Goal: Transaction & Acquisition: Purchase product/service

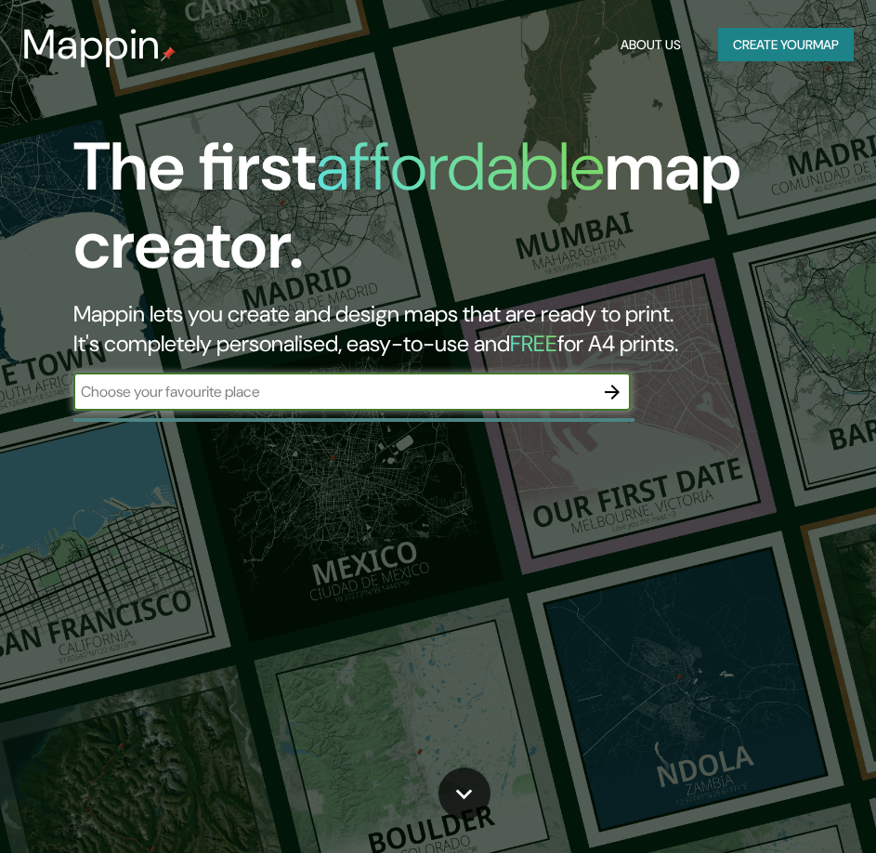
click at [386, 388] on input "text" at bounding box center [333, 391] width 520 height 21
type input "[GEOGRAPHIC_DATA][PERSON_NAME]"
click at [622, 396] on icon "button" at bounding box center [612, 392] width 22 height 22
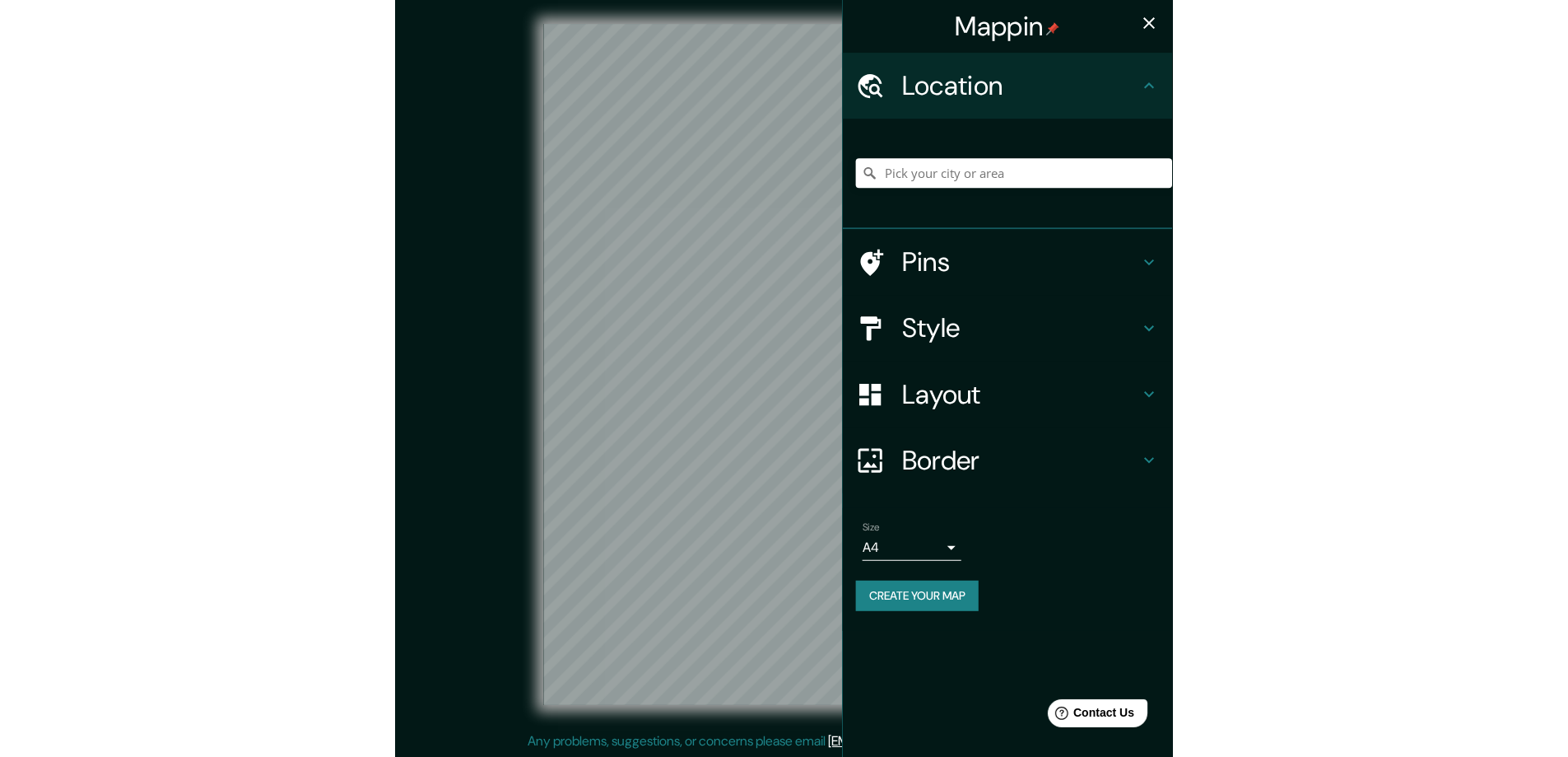
scroll to position [4, 0]
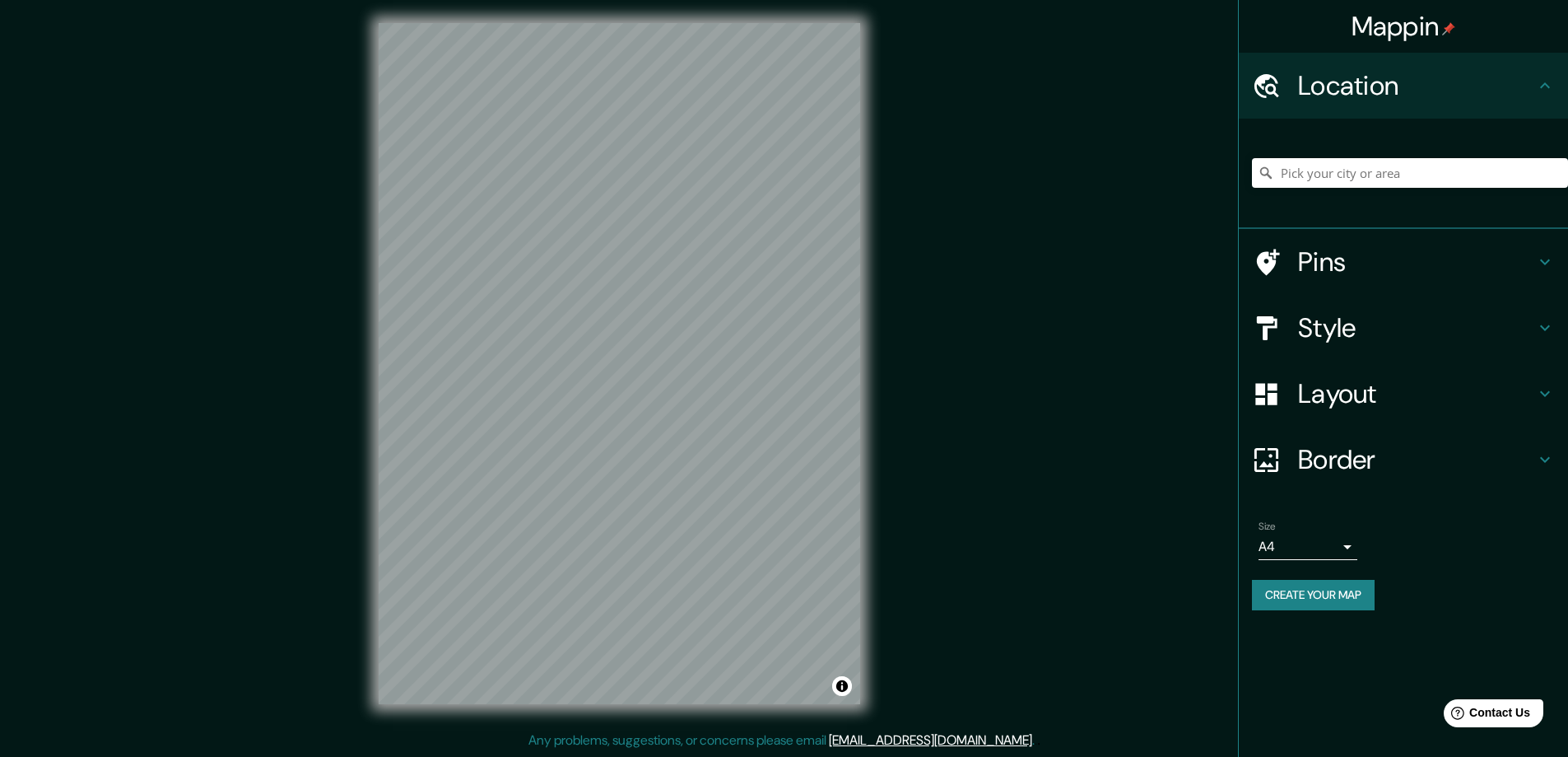
click at [775, 555] on body "Mappin Location Pins Style Layout Border Choose a border. Hint : you can make l…" at bounding box center [784, 375] width 1568 height 757
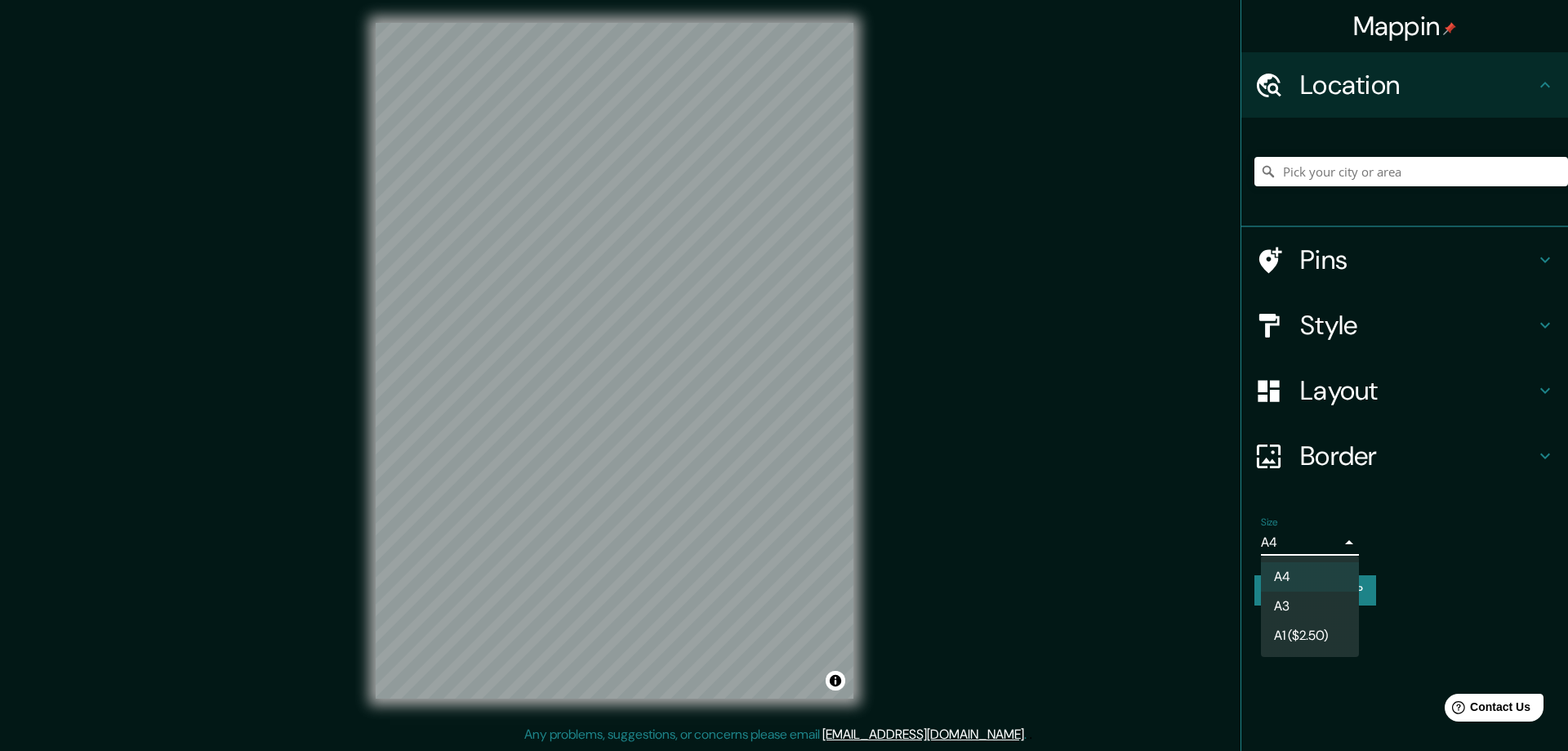
click at [769, 608] on li "A3" at bounding box center [1309, 606] width 98 height 29
type input "a4"
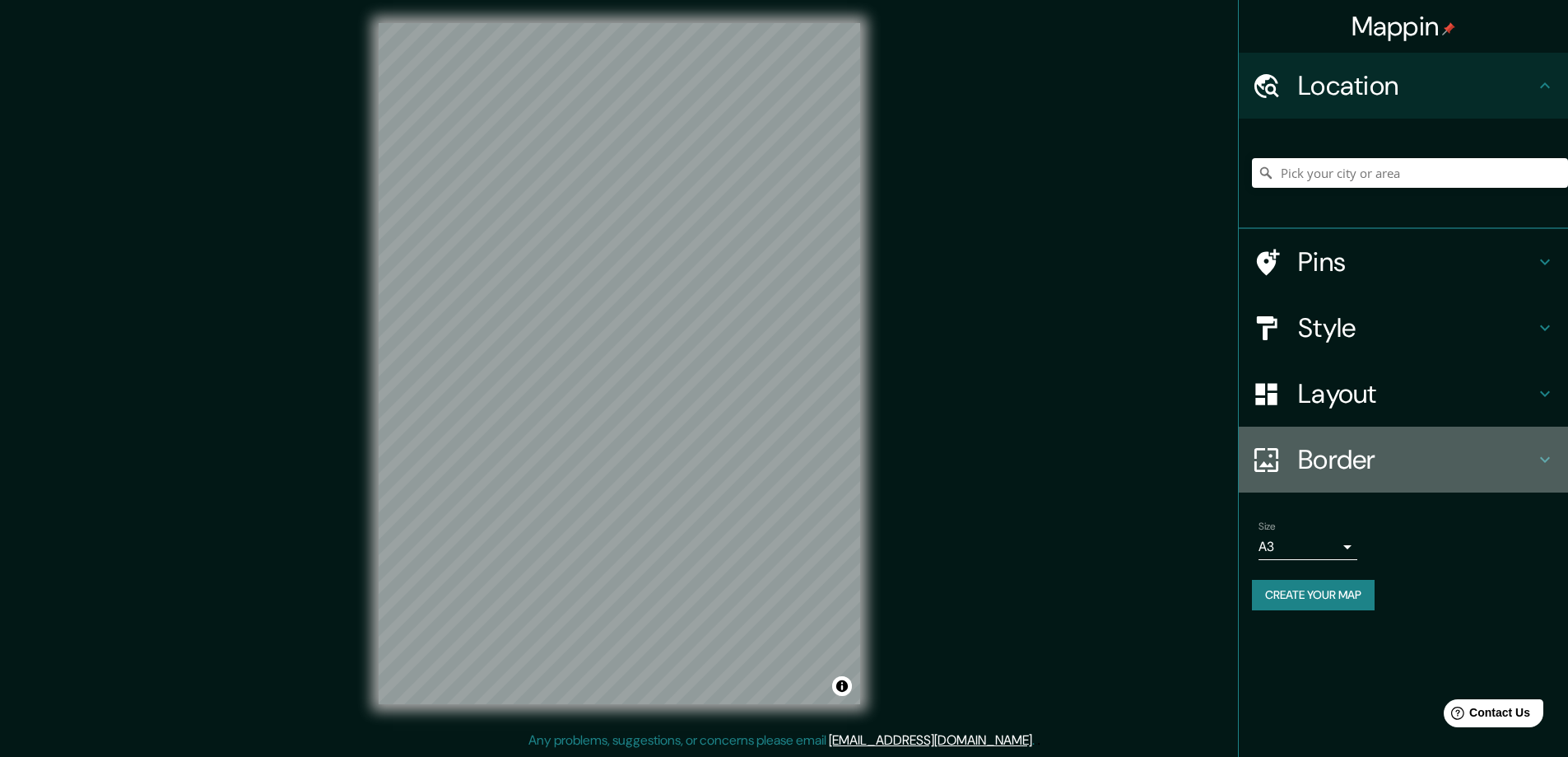
click at [775, 467] on h4 "Border" at bounding box center [1417, 459] width 237 height 33
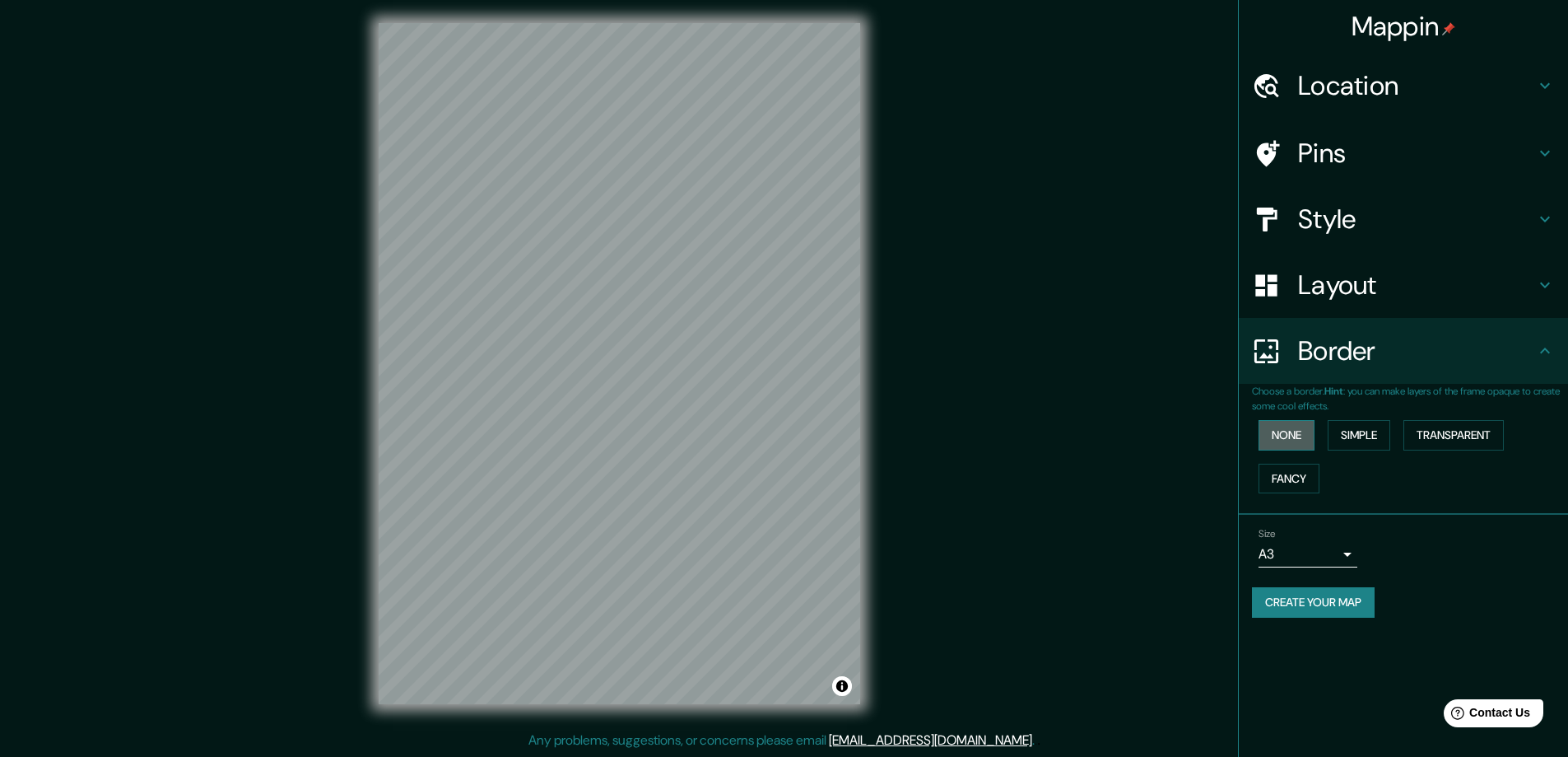
click at [775, 433] on button "None" at bounding box center [1285, 435] width 56 height 30
click at [775, 308] on div "Layout" at bounding box center [1403, 285] width 330 height 66
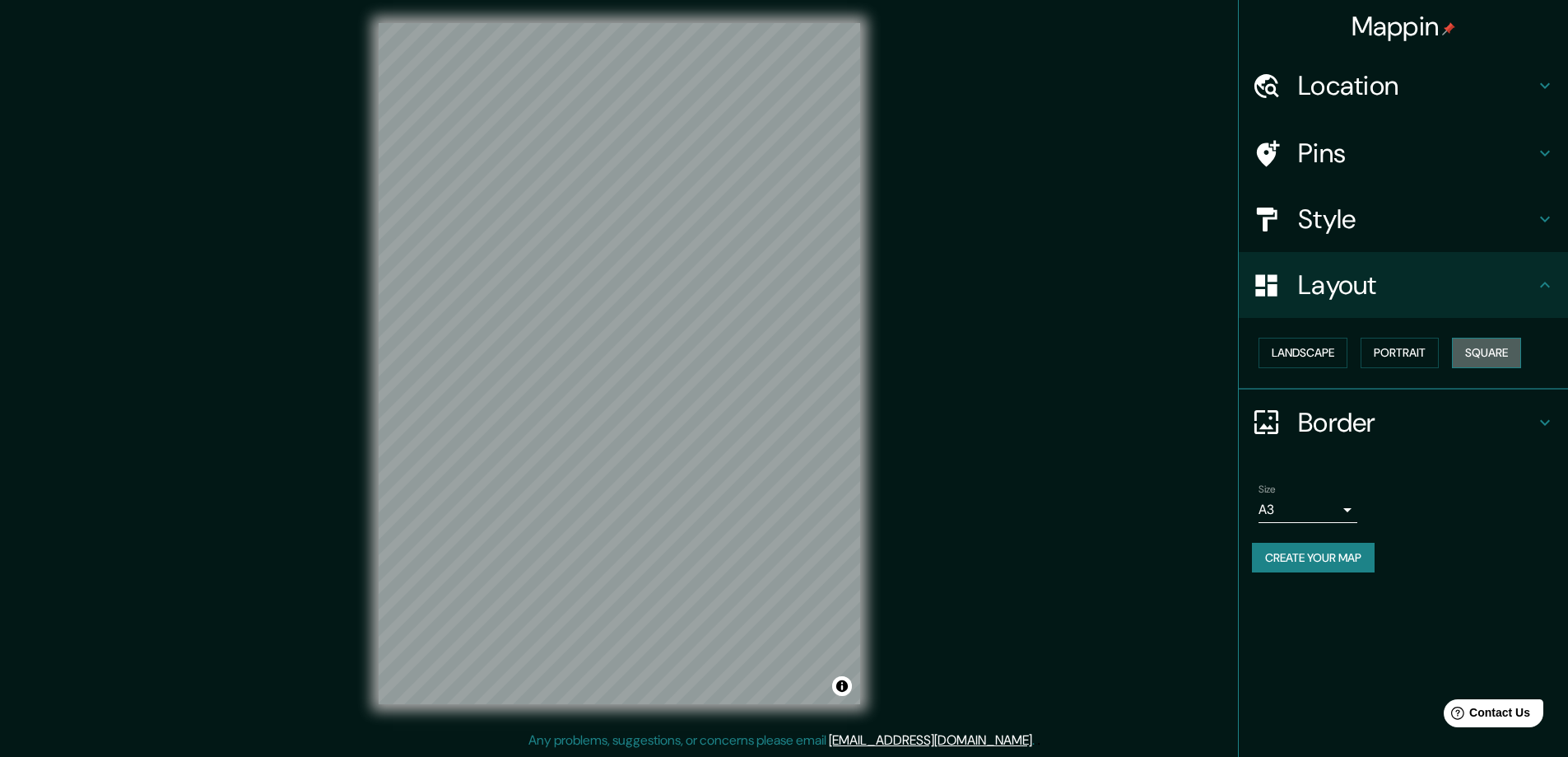
click at [775, 347] on button "Square" at bounding box center [1486, 353] width 69 height 30
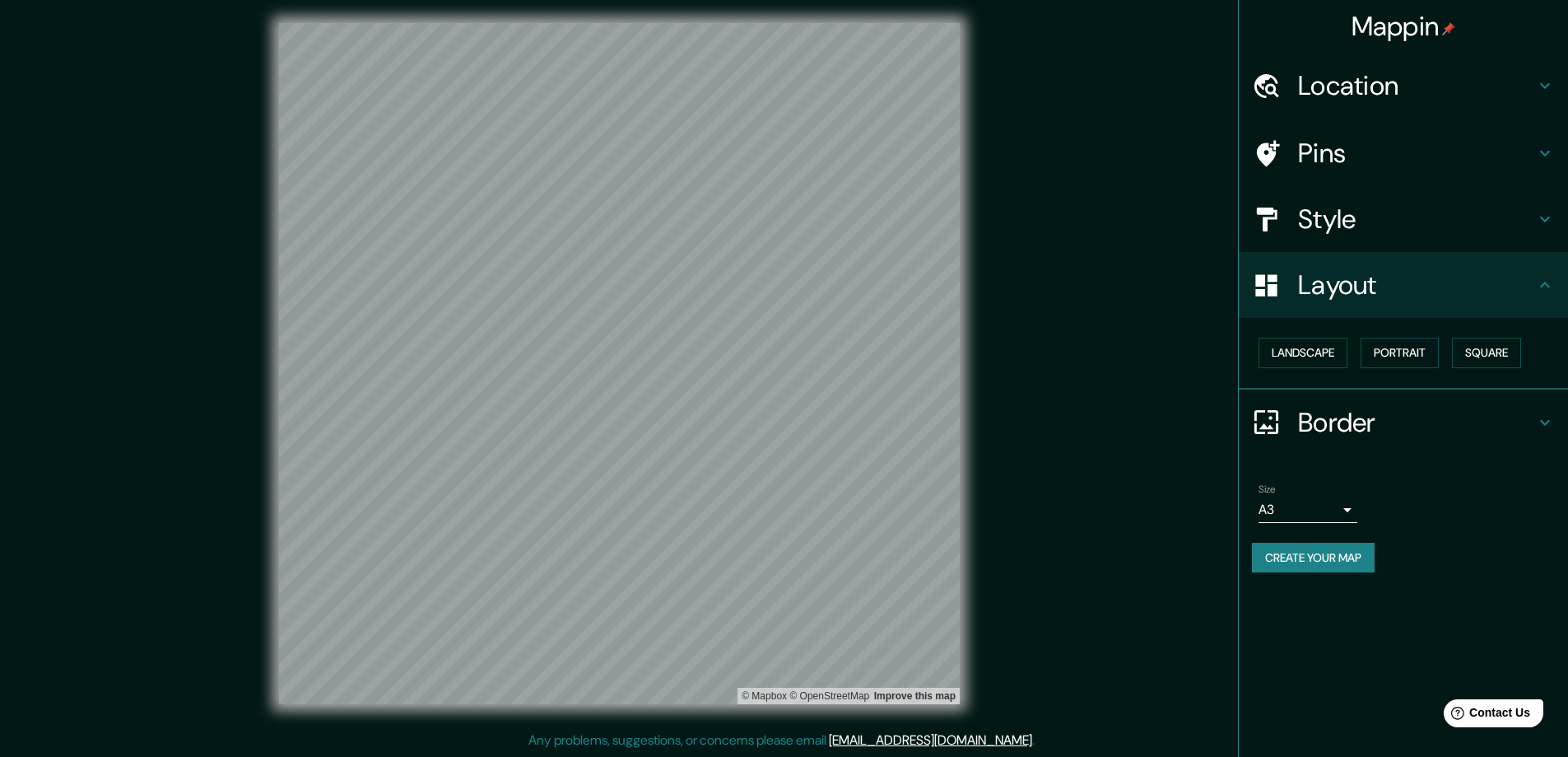
drag, startPoint x: 1023, startPoint y: 500, endPoint x: 1044, endPoint y: 354, distance: 147.5
click at [775, 354] on div "© Mapbox © OpenStreetMap Improve this map" at bounding box center [618, 363] width 1411 height 681
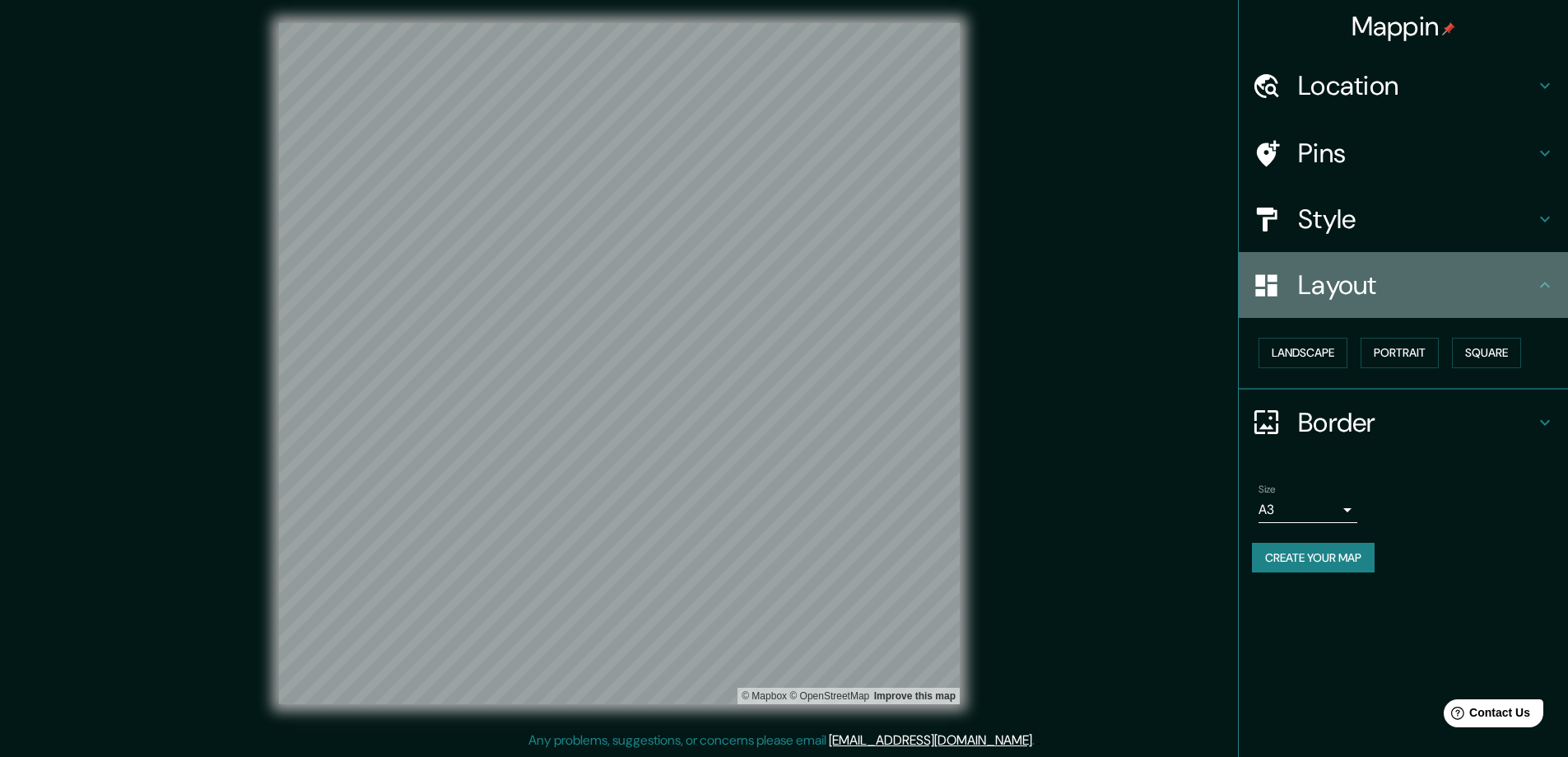
click at [775, 280] on h4 "Layout" at bounding box center [1417, 285] width 237 height 33
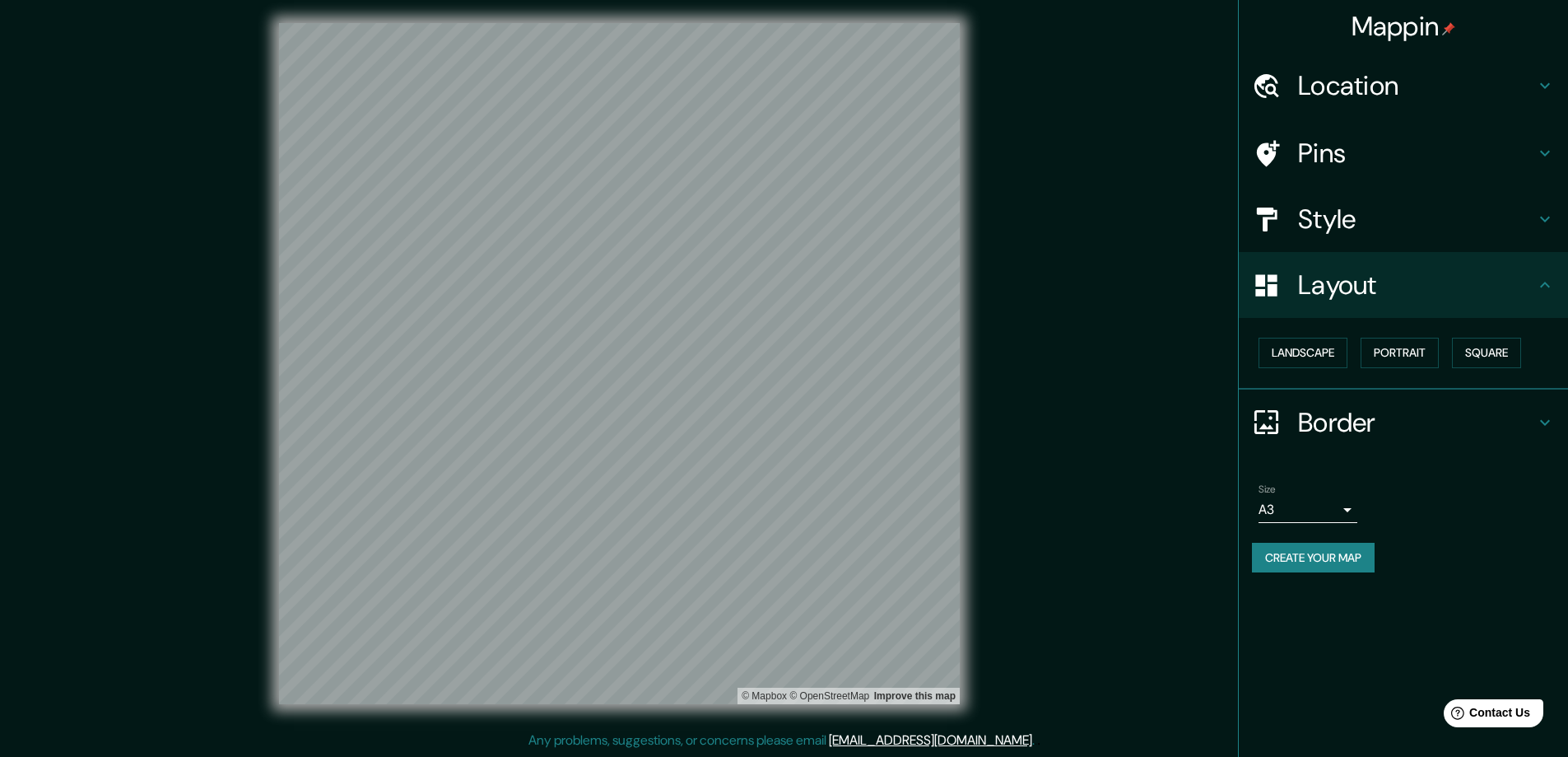
click at [775, 203] on h4 "Style" at bounding box center [1417, 219] width 237 height 33
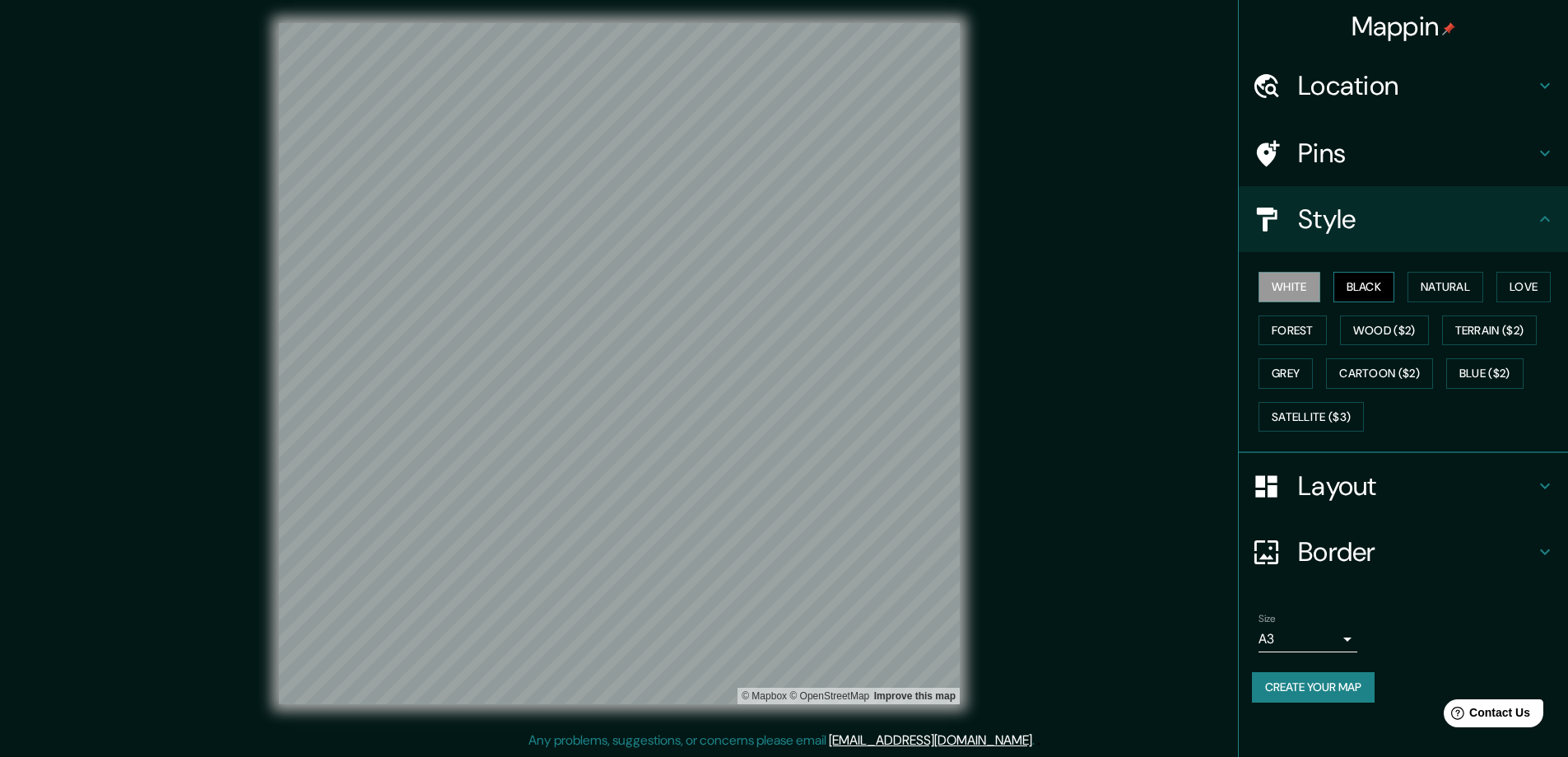
click at [775, 285] on button "Black" at bounding box center [1364, 287] width 62 height 30
click at [775, 295] on button "Natural" at bounding box center [1445, 287] width 75 height 30
click at [775, 285] on button "Black" at bounding box center [1364, 287] width 62 height 30
click at [775, 292] on button "Natural" at bounding box center [1445, 287] width 75 height 30
click at [775, 293] on button "Black" at bounding box center [1364, 287] width 62 height 30
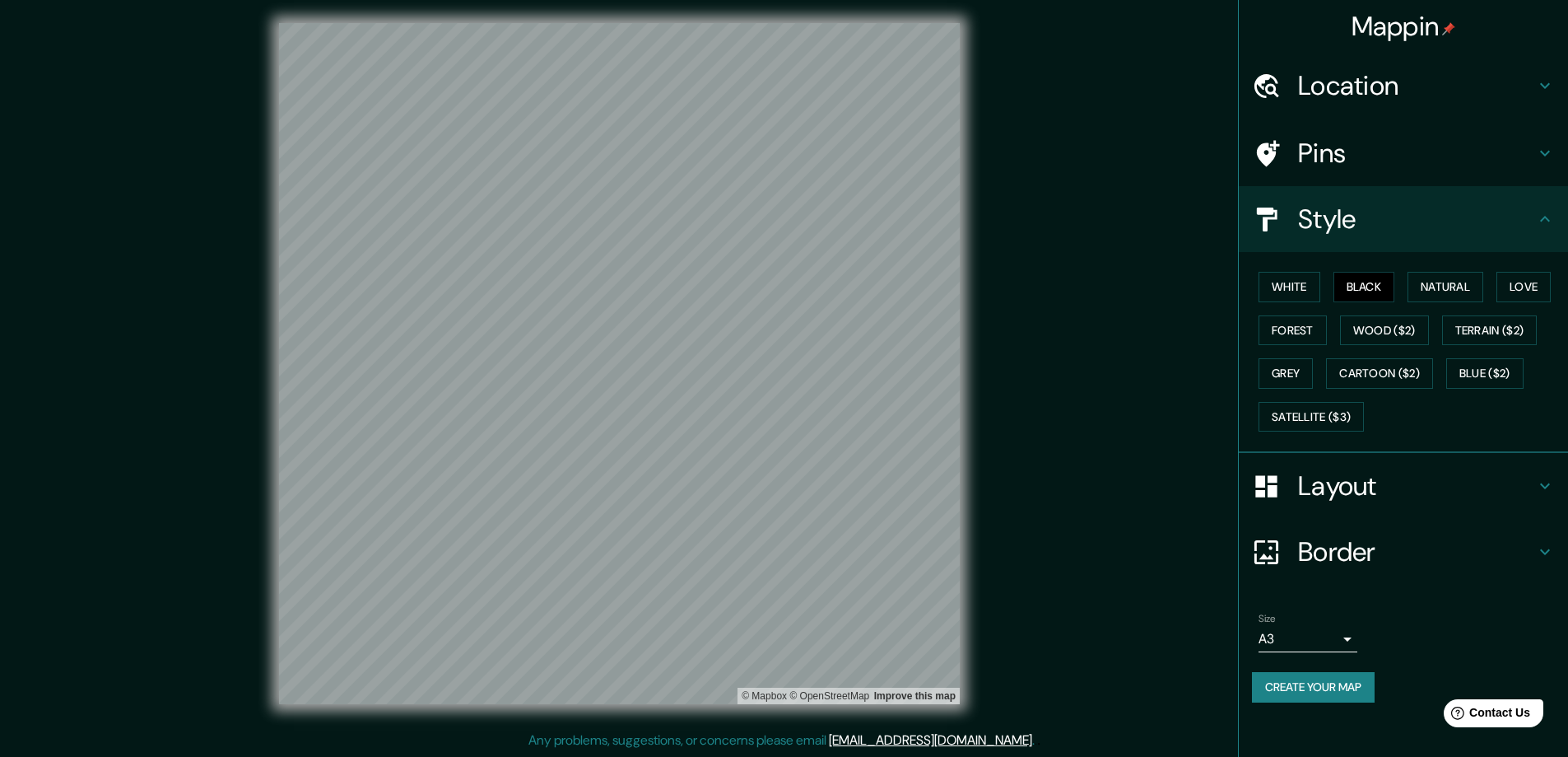
click at [775, 266] on div "White Black Natural Love Forest Wood ($2) Terrain ($2) Grey Cartoon ($2) Blue (…" at bounding box center [1409, 351] width 316 height 173
click at [775, 284] on button "Natural" at bounding box center [1445, 287] width 75 height 30
click at [775, 293] on button "Black" at bounding box center [1364, 287] width 62 height 30
click at [775, 292] on div "© Mapbox © OpenStreetMap Improve this map" at bounding box center [618, 363] width 1411 height 681
